Goal: Information Seeking & Learning: Learn about a topic

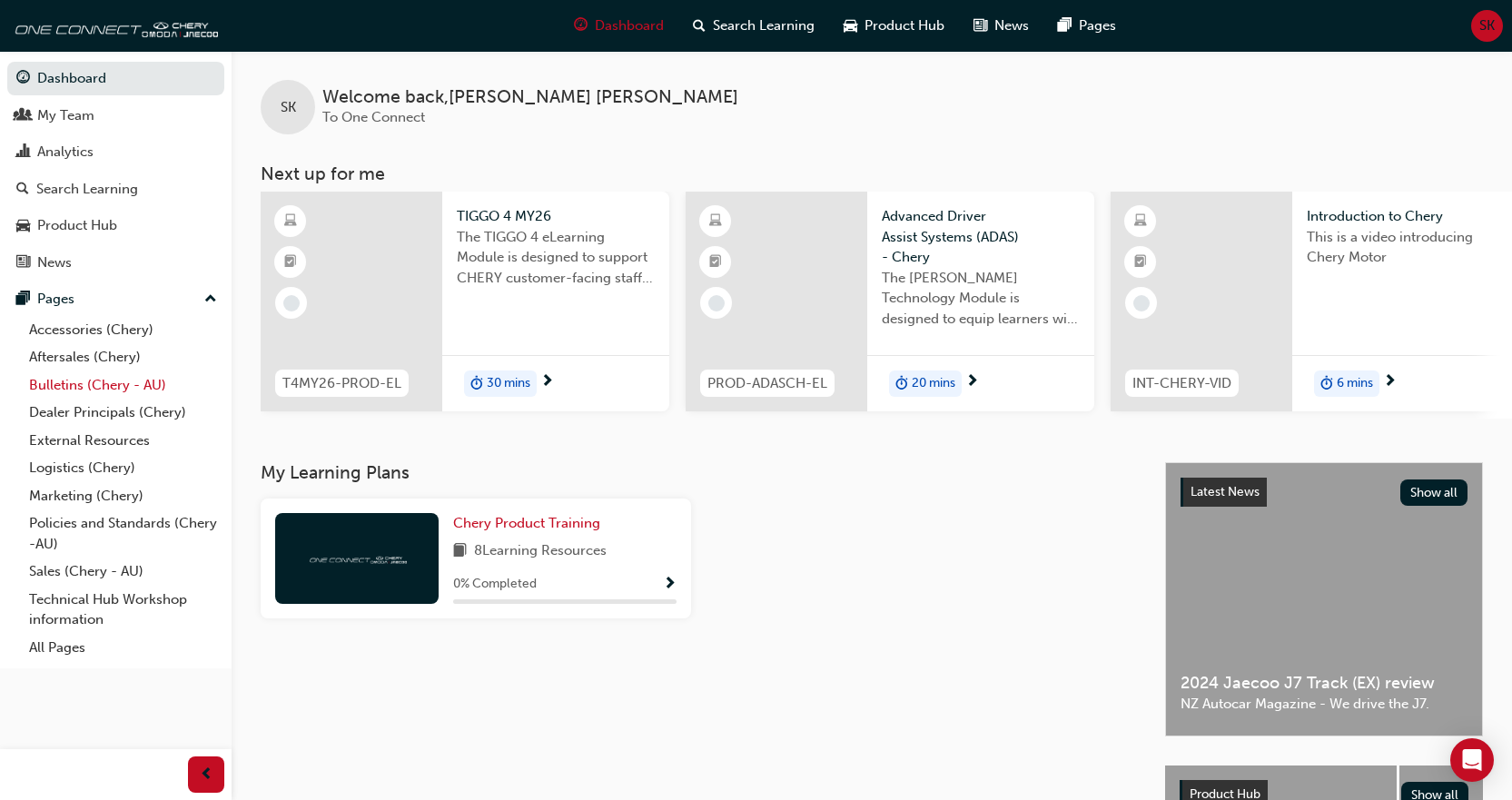
click at [78, 389] on link "Bulletins (Chery - AU)" at bounding box center [123, 385] width 202 height 29
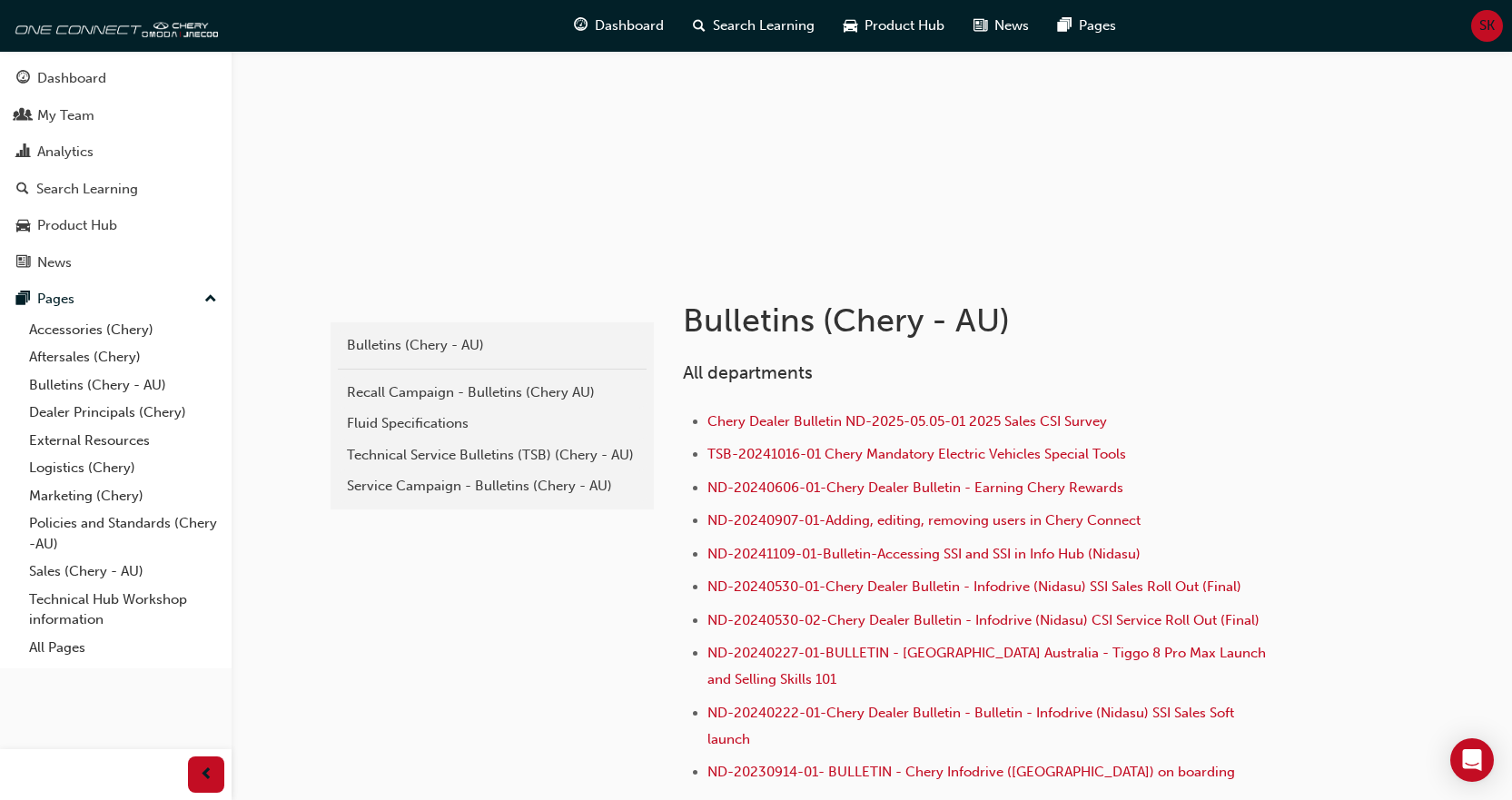
scroll to position [182, 0]
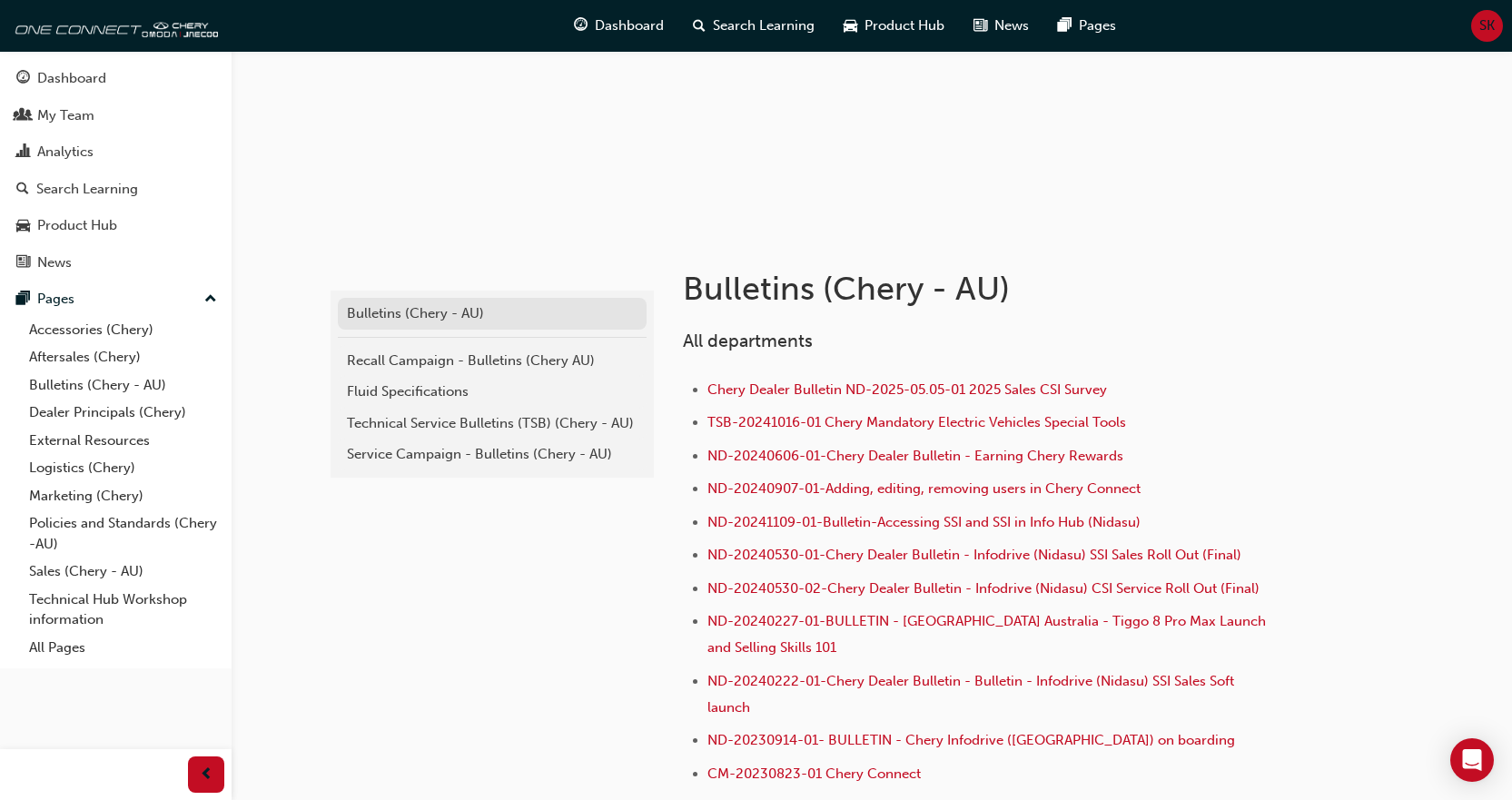
click at [445, 314] on div "Bulletins (Chery - AU)" at bounding box center [492, 314] width 291 height 21
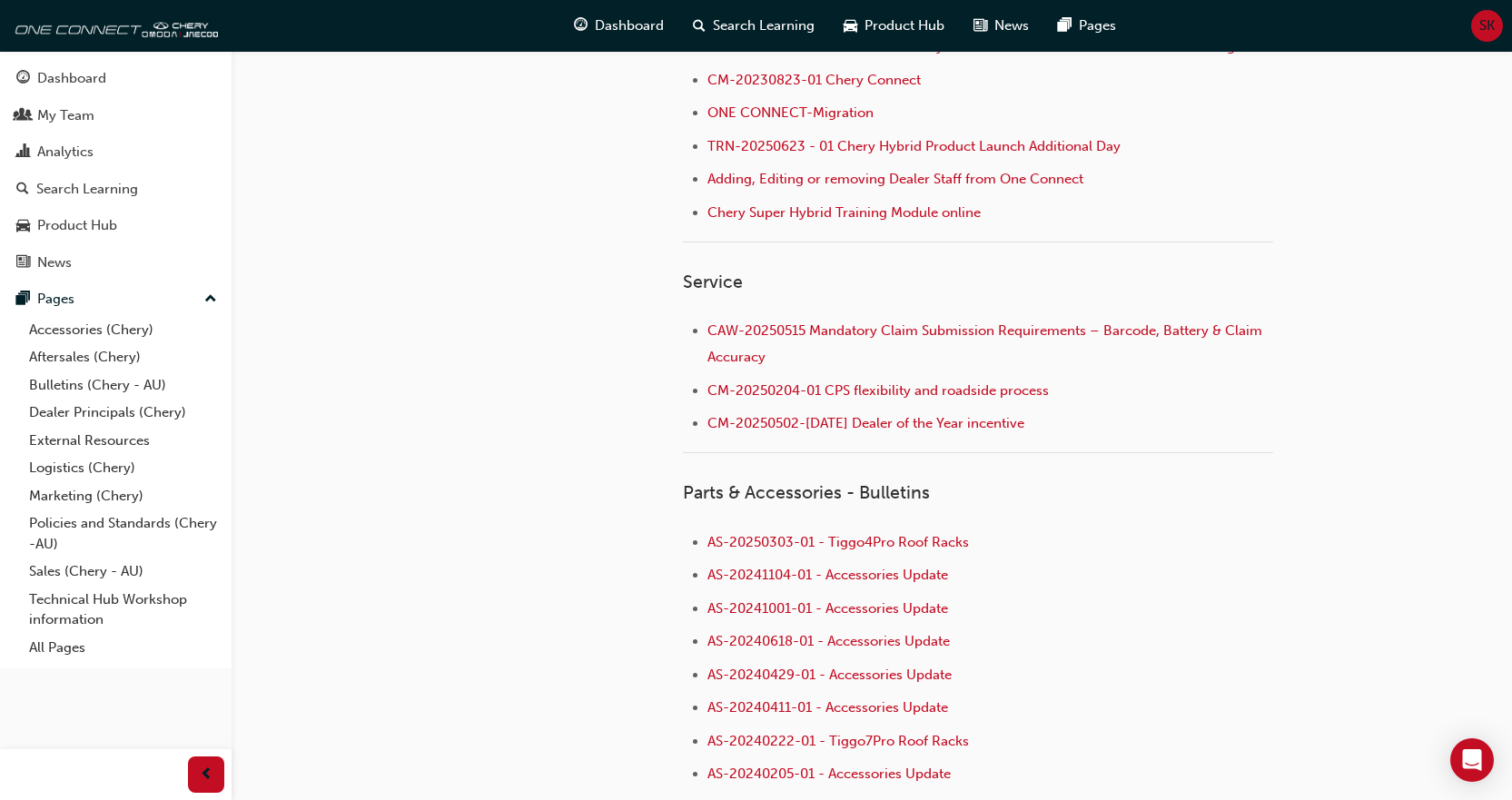
scroll to position [908, 0]
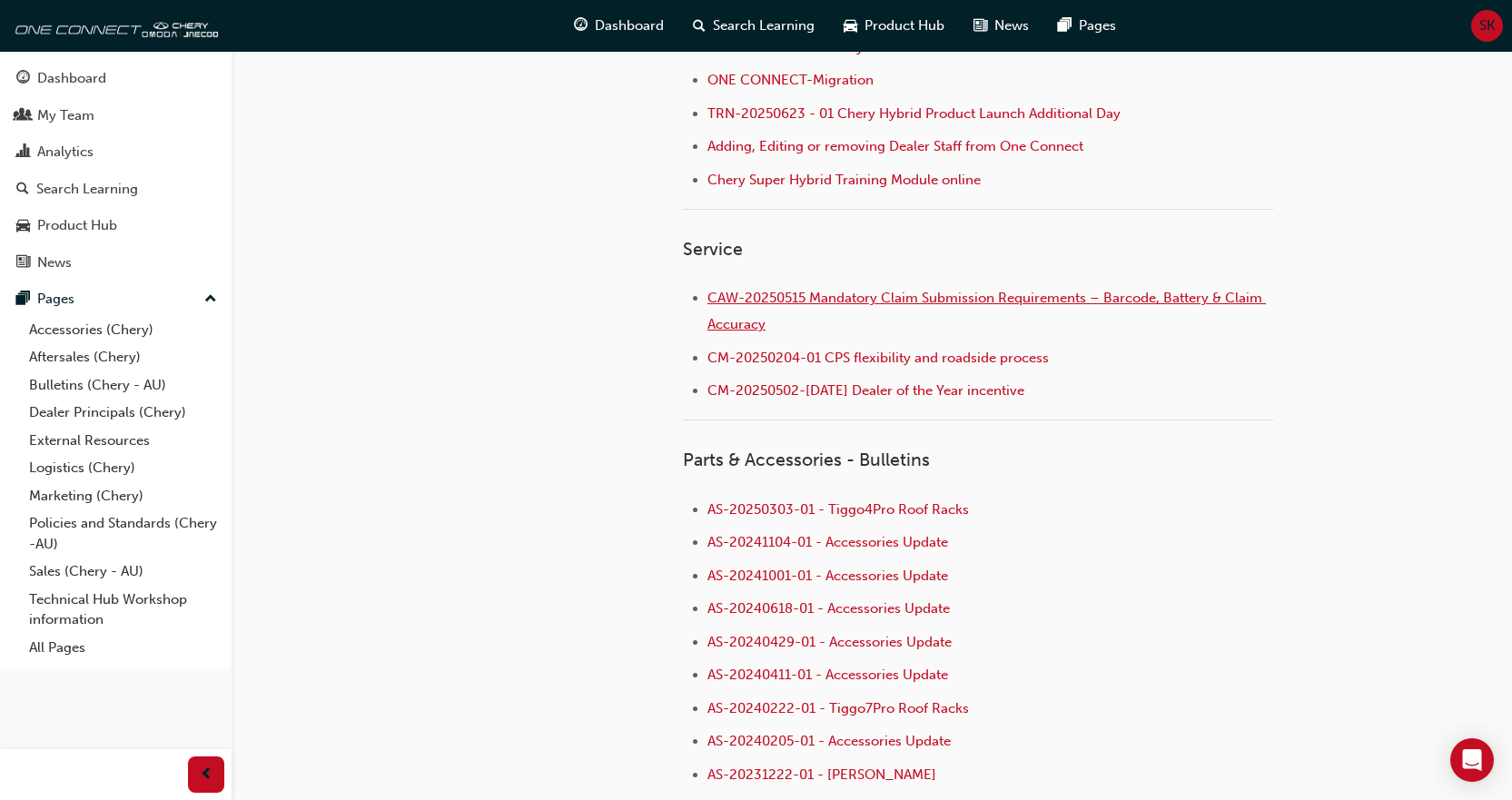
click at [950, 296] on span "CAW-20250515 Mandatory Claim Submission Requirements – Barcode, Battery & Claim…" at bounding box center [986, 311] width 558 height 42
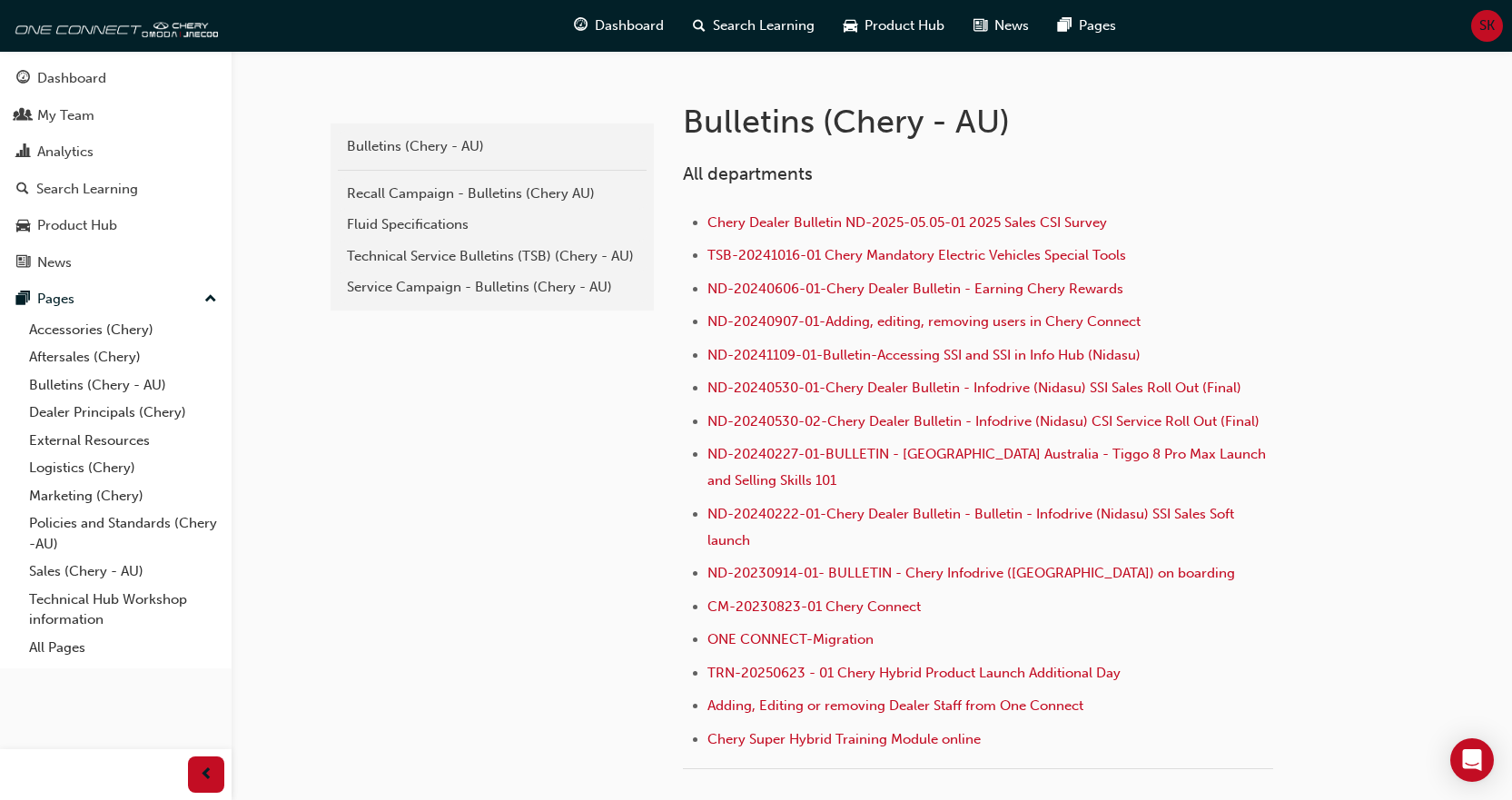
scroll to position [364, 0]
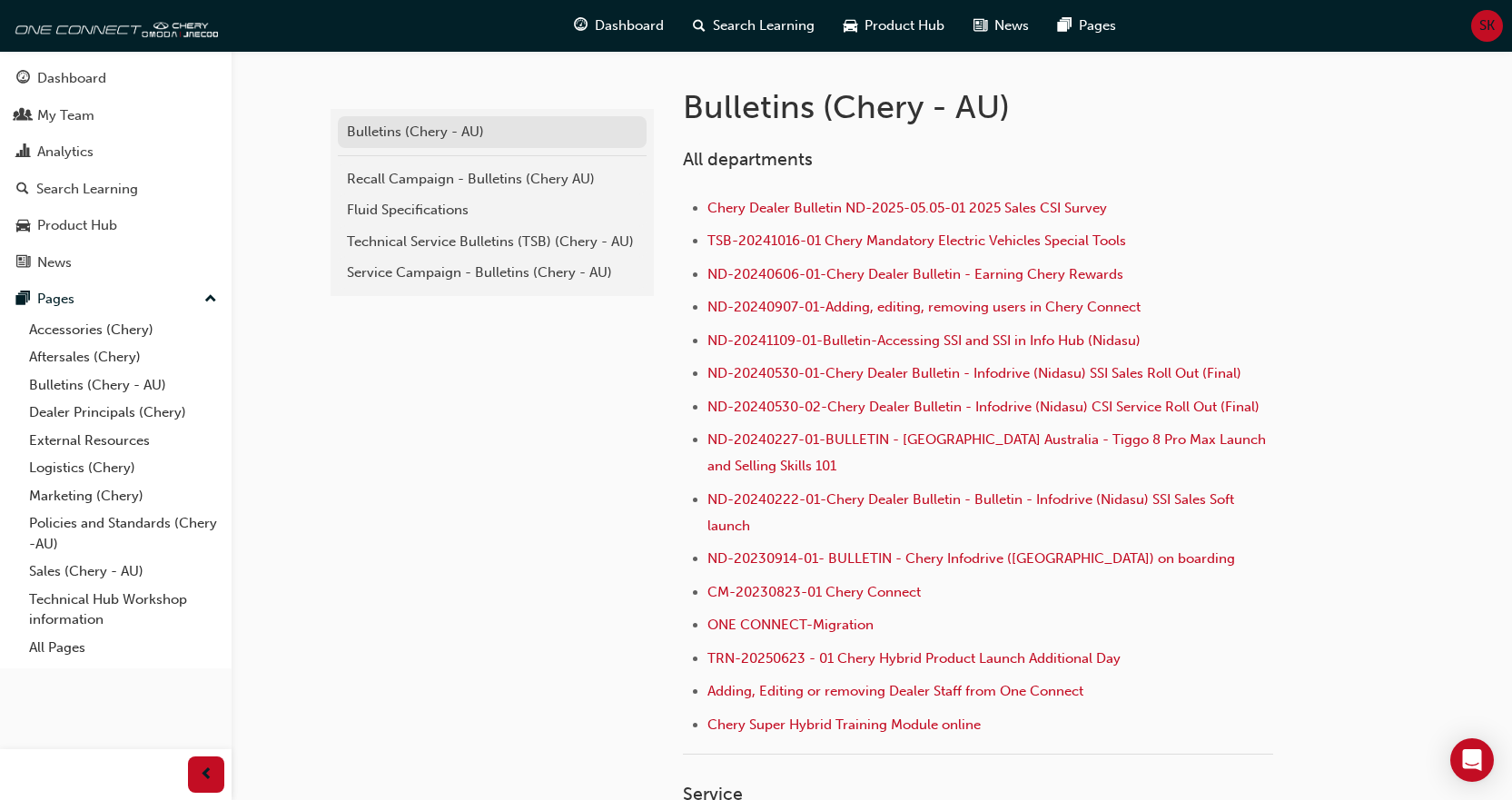
click at [390, 137] on div "Bulletins (Chery - AU)" at bounding box center [492, 132] width 291 height 21
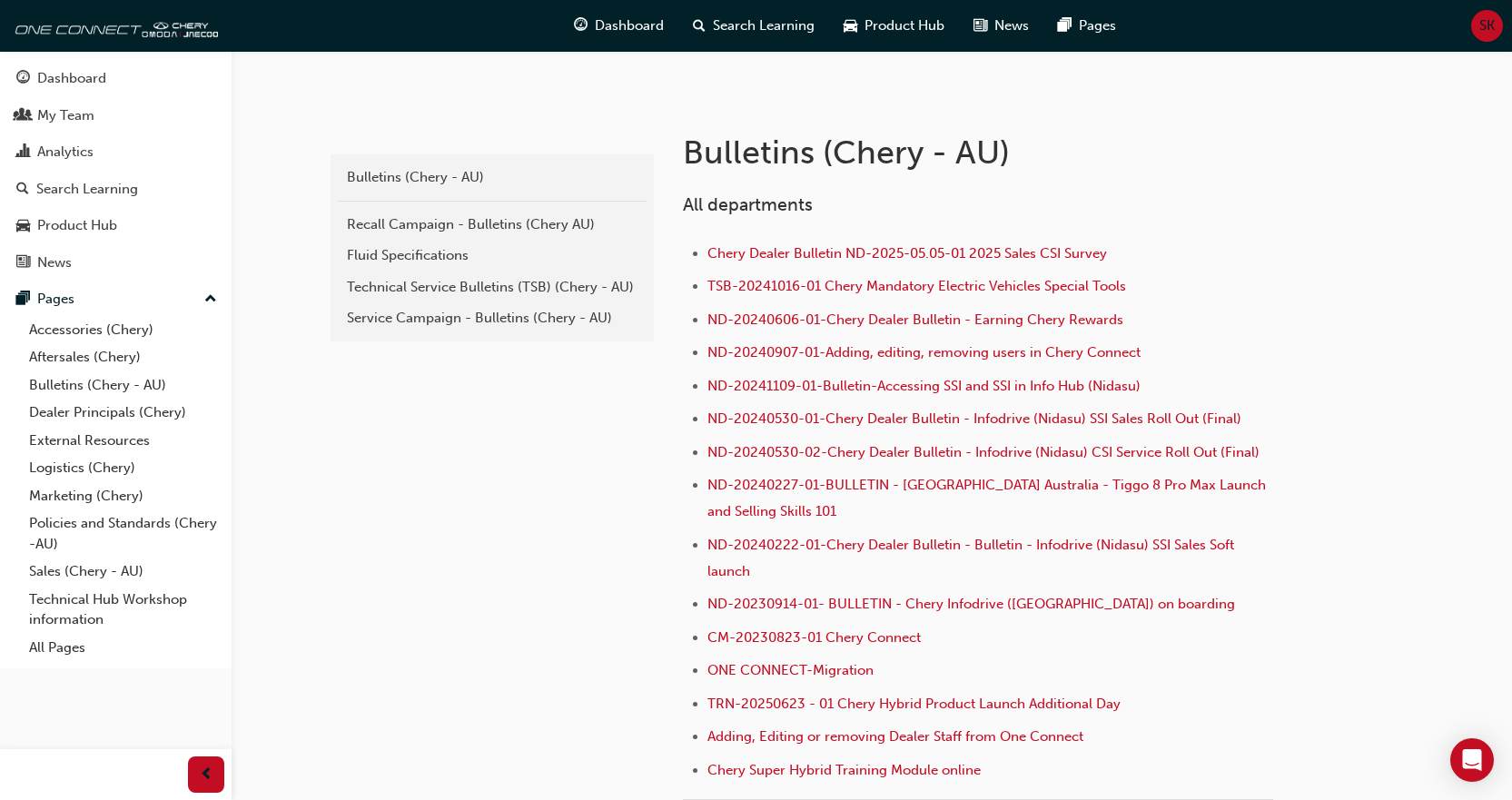
scroll to position [364, 0]
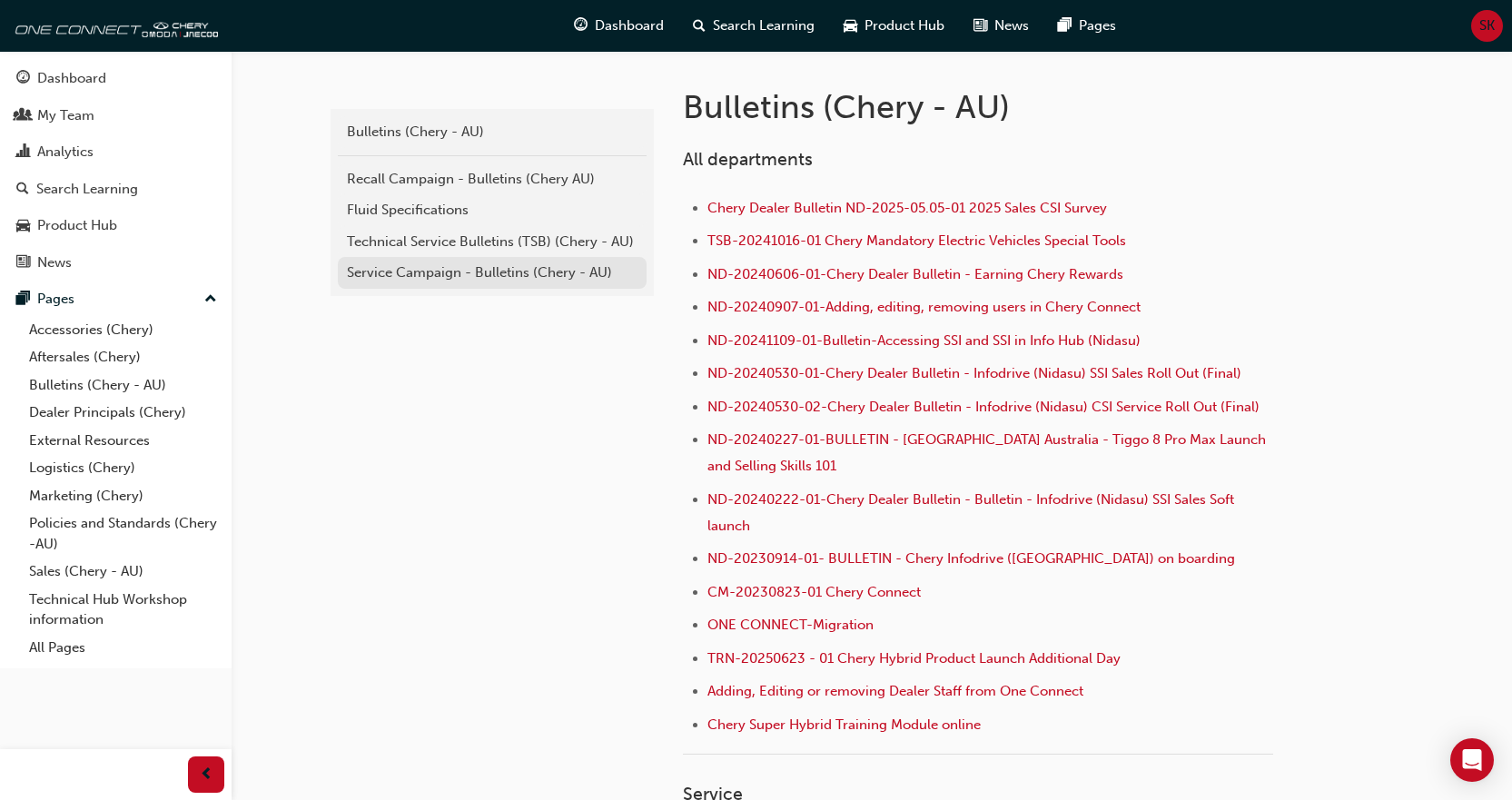
click at [448, 275] on div "Service Campaign - Bulletins (Chery - AU)" at bounding box center [492, 272] width 291 height 21
